Goal: Task Accomplishment & Management: Use online tool/utility

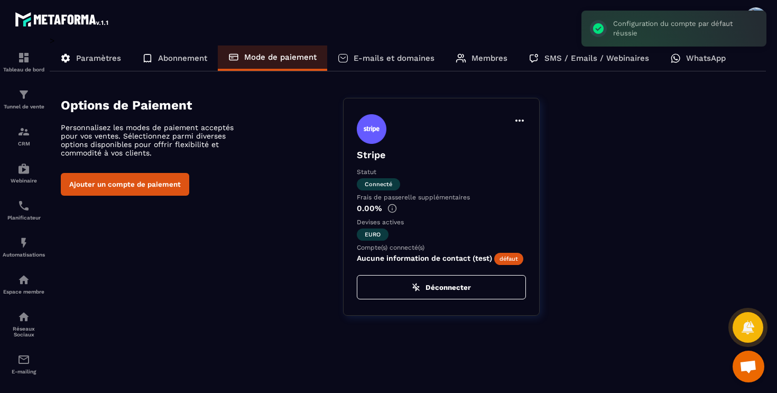
scroll to position [1055, 0]
click at [217, 255] on div "Options de Paiement Personnalisez les modes de paiement acceptés pour vos vente…" at bounding box center [413, 207] width 705 height 218
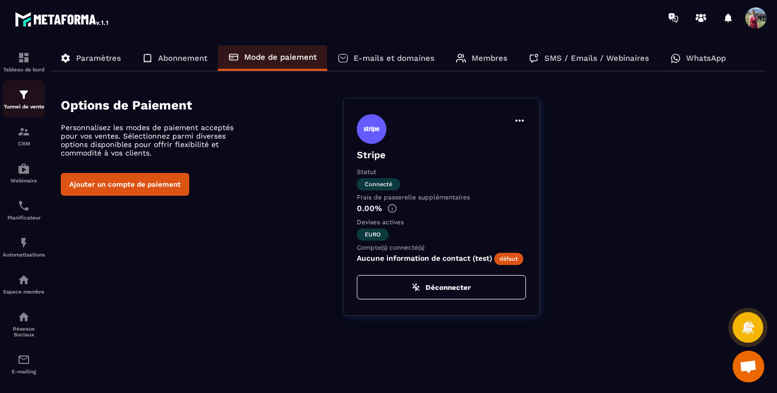
click at [28, 98] on img at bounding box center [23, 94] width 13 height 13
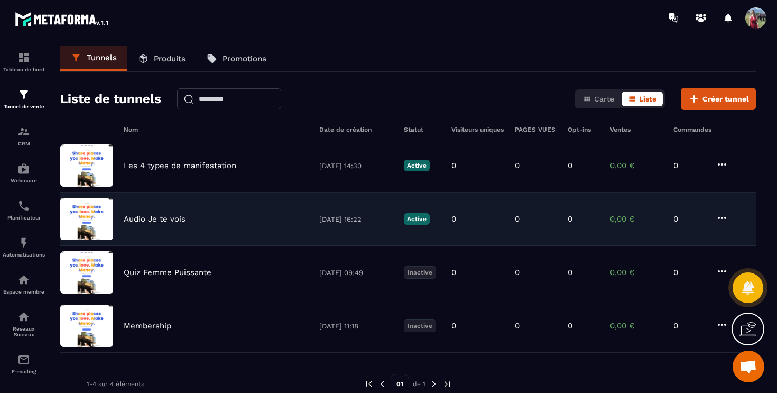
click at [239, 246] on div "Audio Je te vois [DATE] 16:22 Active 0 0 0 0,00 € 0" at bounding box center [407, 272] width 695 height 53
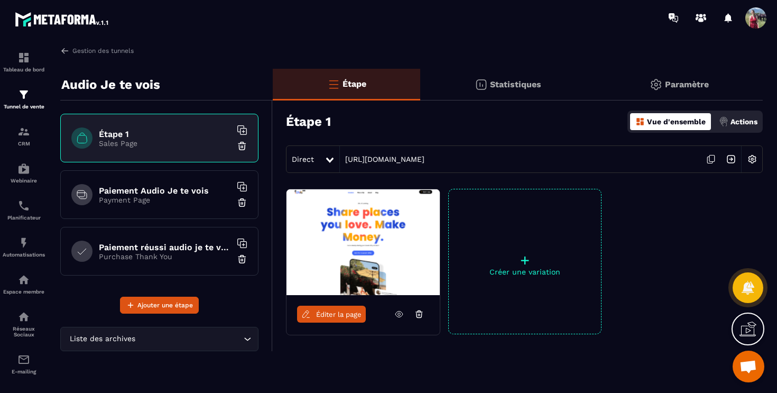
click at [530, 82] on p "Statistiques" at bounding box center [515, 84] width 51 height 10
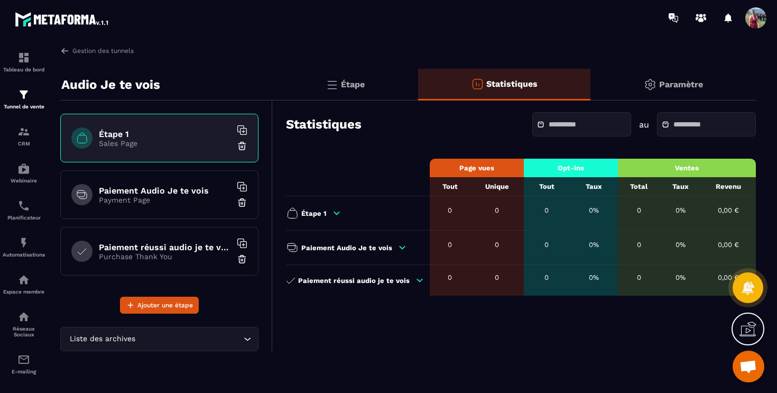
click at [656, 79] on div "Paramètre" at bounding box center [672, 85] width 165 height 32
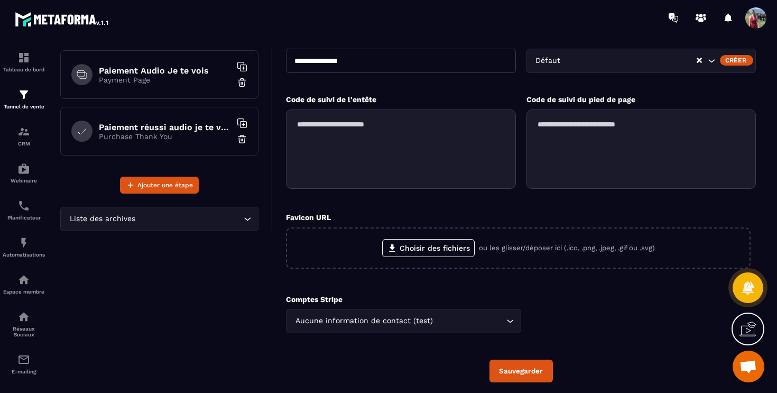
scroll to position [156, 0]
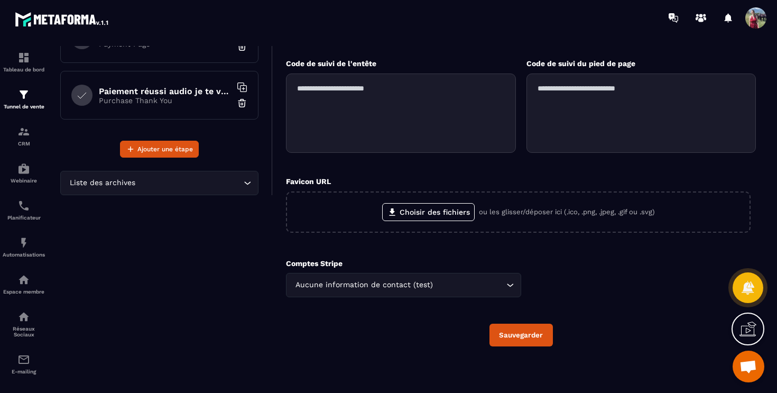
click at [429, 286] on div "Aucune information de contact (test)" at bounding box center [398, 285] width 213 height 12
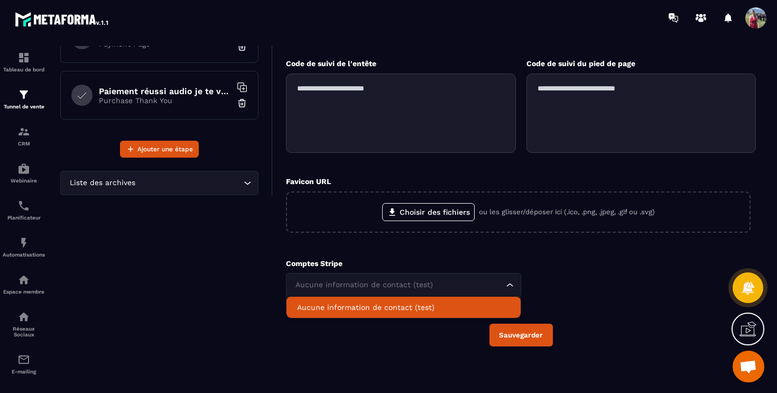
click at [429, 286] on input "Search for option" at bounding box center [398, 285] width 211 height 12
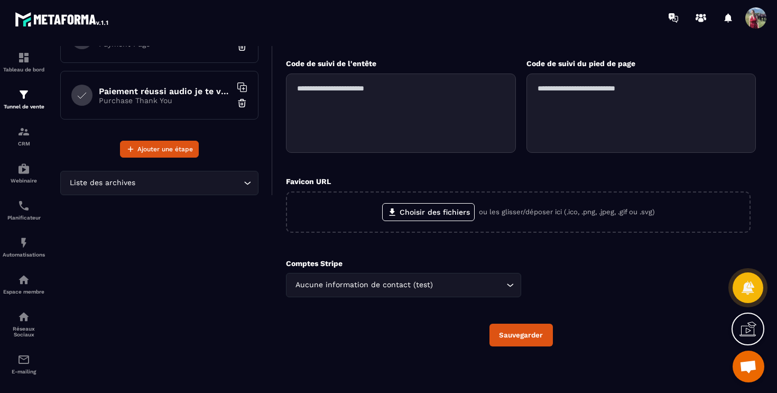
click at [593, 259] on div "Comptes Stripe Aucune information de contact (test) Loading... Aucune informati…" at bounding box center [521, 278] width 470 height 38
click at [24, 144] on p "CRM" at bounding box center [24, 144] width 42 height 6
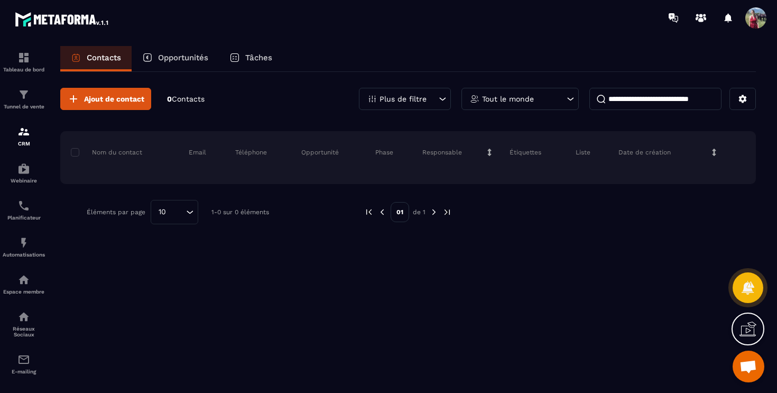
click at [197, 250] on div "Ajout de contact 0 Contacts Plus de filtre Tout le monde Nom du contact Email T…" at bounding box center [407, 231] width 695 height 319
click at [174, 60] on p "Opportunités" at bounding box center [183, 58] width 50 height 10
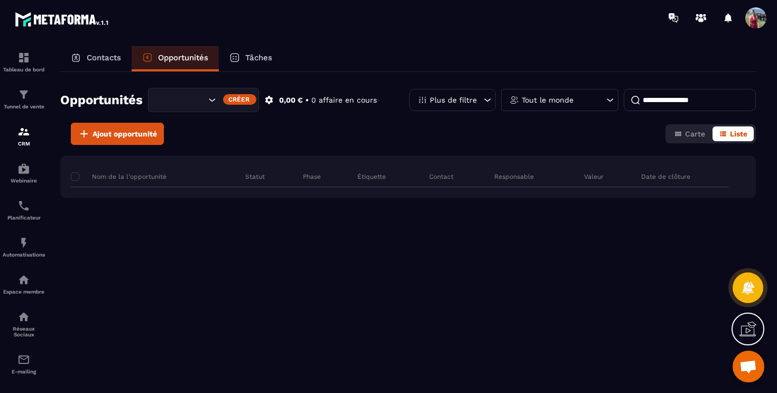
click at [235, 60] on icon at bounding box center [234, 57] width 11 height 11
